Goal: Check status: Check status

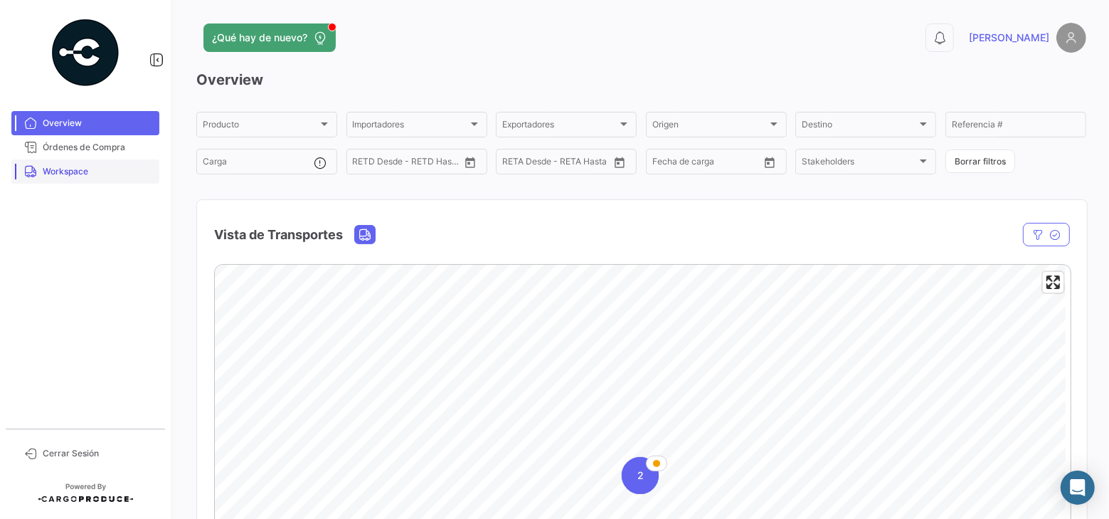
click at [85, 170] on span "Workspace" at bounding box center [98, 171] width 111 height 13
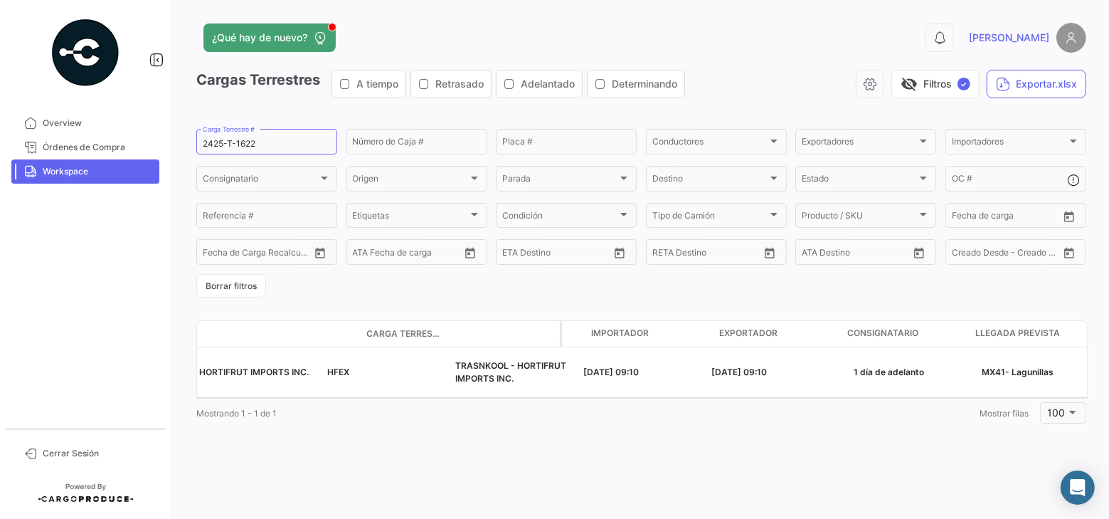
scroll to position [0, 39]
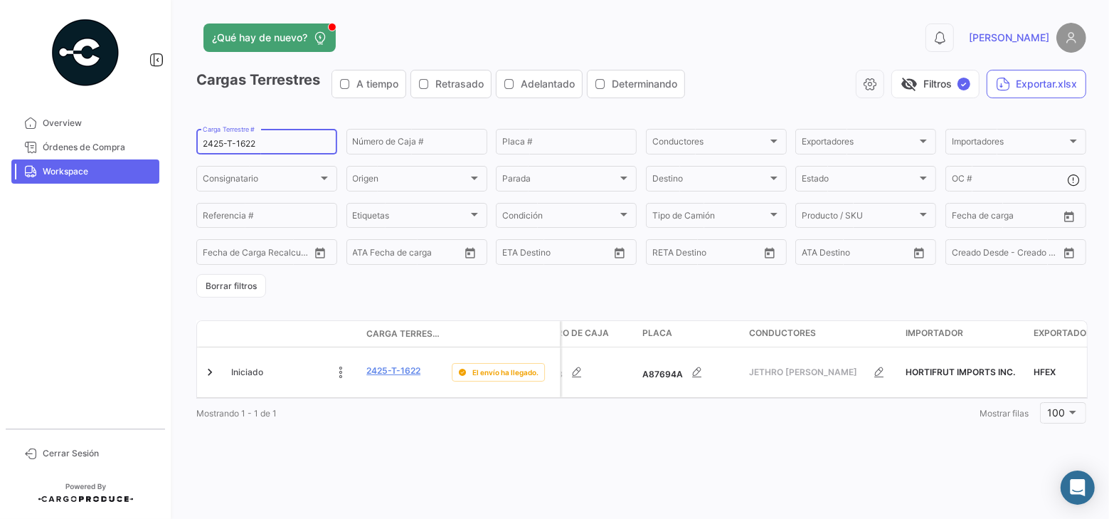
drag, startPoint x: 290, startPoint y: 140, endPoint x: 132, endPoint y: 159, distance: 159.7
click at [135, 158] on mat-sidenav-container "Overview Órdenes de Compra Workspace Cerrar Sesión ¿Qué hay de nuevo? 0 [PERSON…" at bounding box center [554, 259] width 1109 height 519
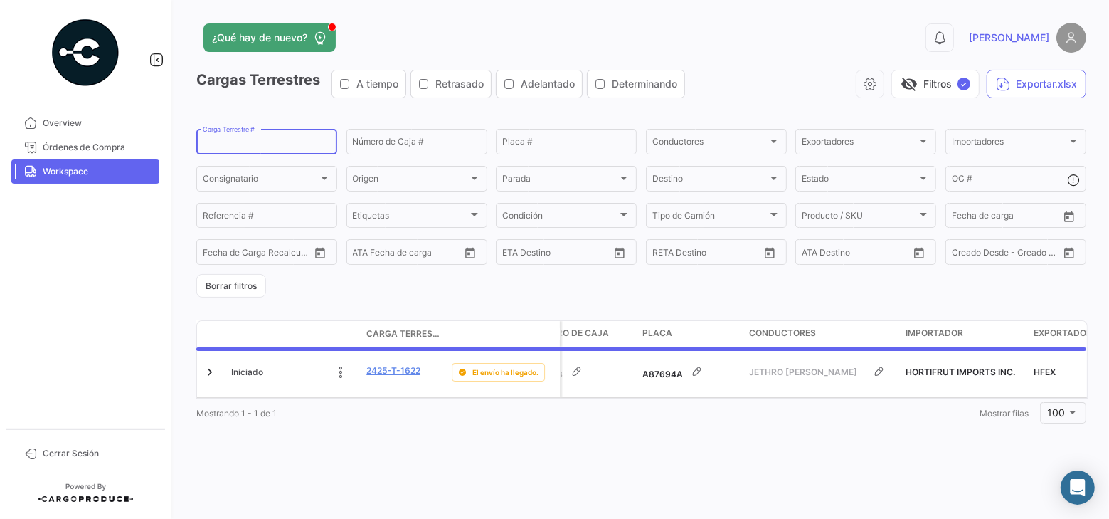
click at [123, 295] on mat-nav-list "Overview Órdenes de Compra Workspace" at bounding box center [85, 263] width 171 height 317
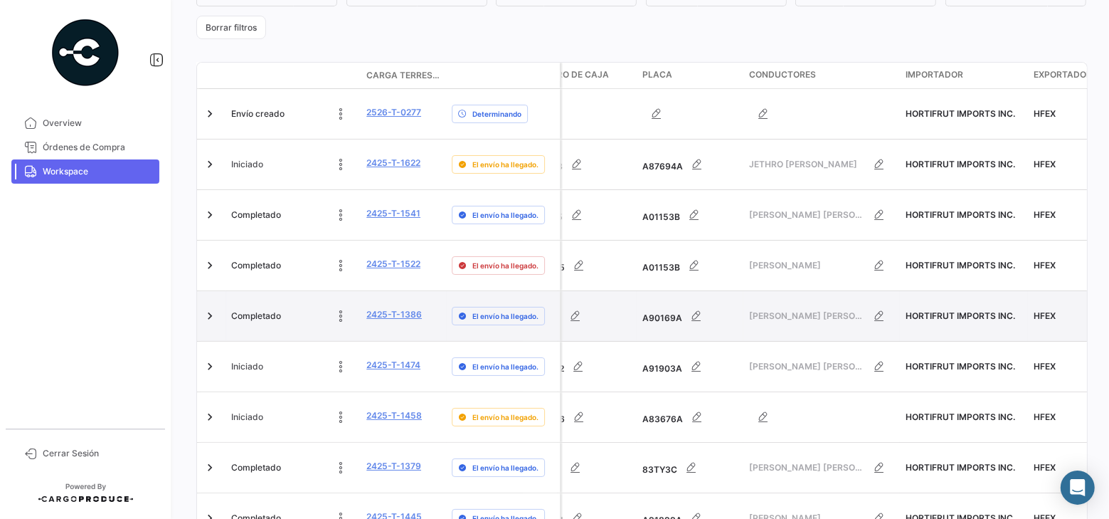
scroll to position [0, 0]
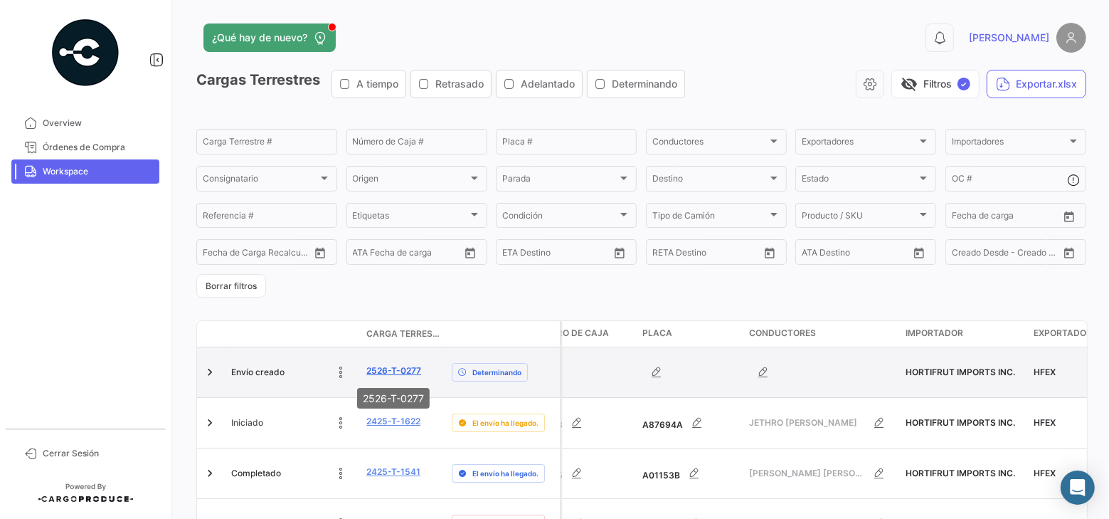
click at [377, 368] on link "2526-T-0277" at bounding box center [393, 370] width 55 height 13
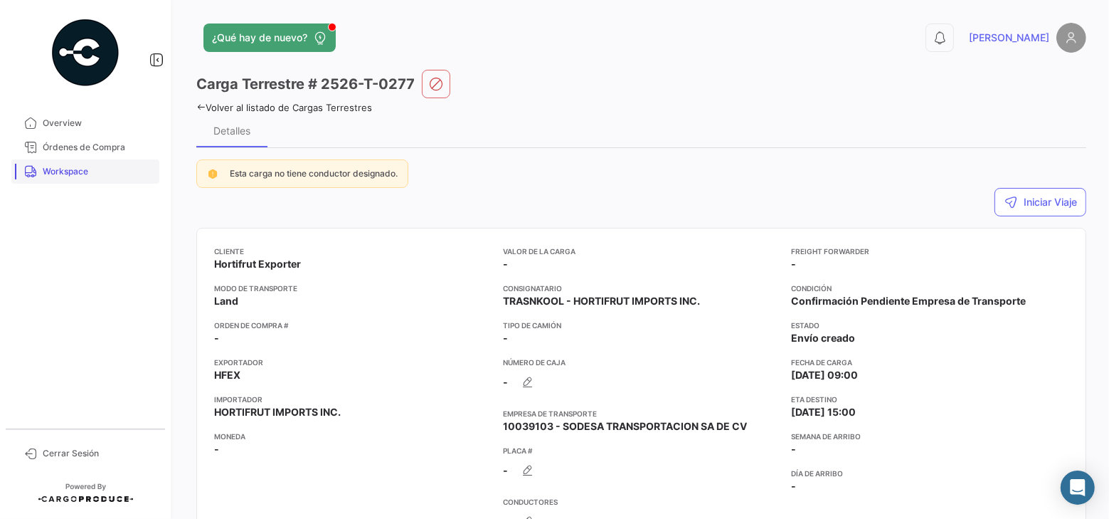
click at [82, 167] on span "Workspace" at bounding box center [98, 171] width 111 height 13
